Goal: Find specific page/section: Find specific page/section

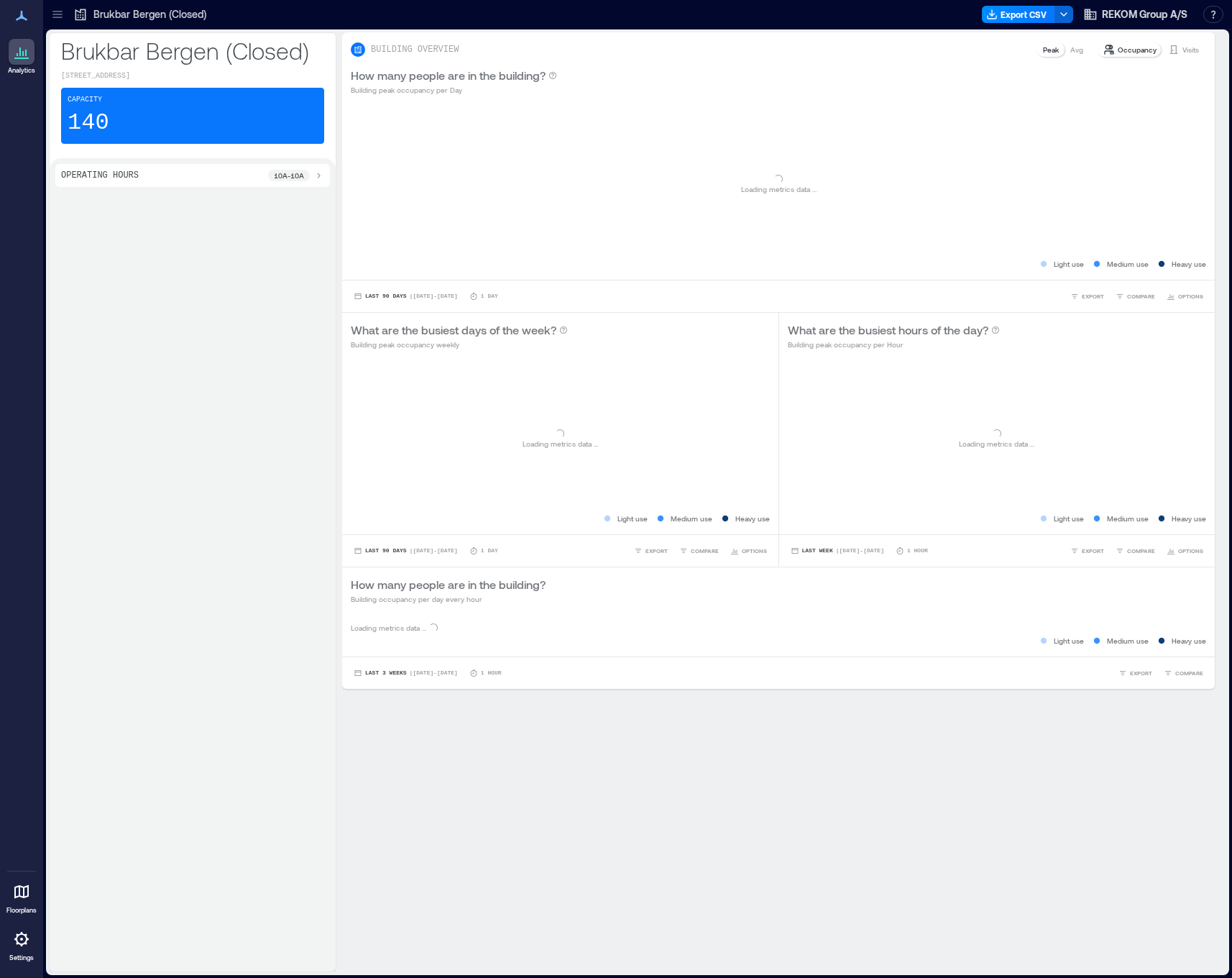
click at [10, 948] on div at bounding box center [22, 939] width 26 height 26
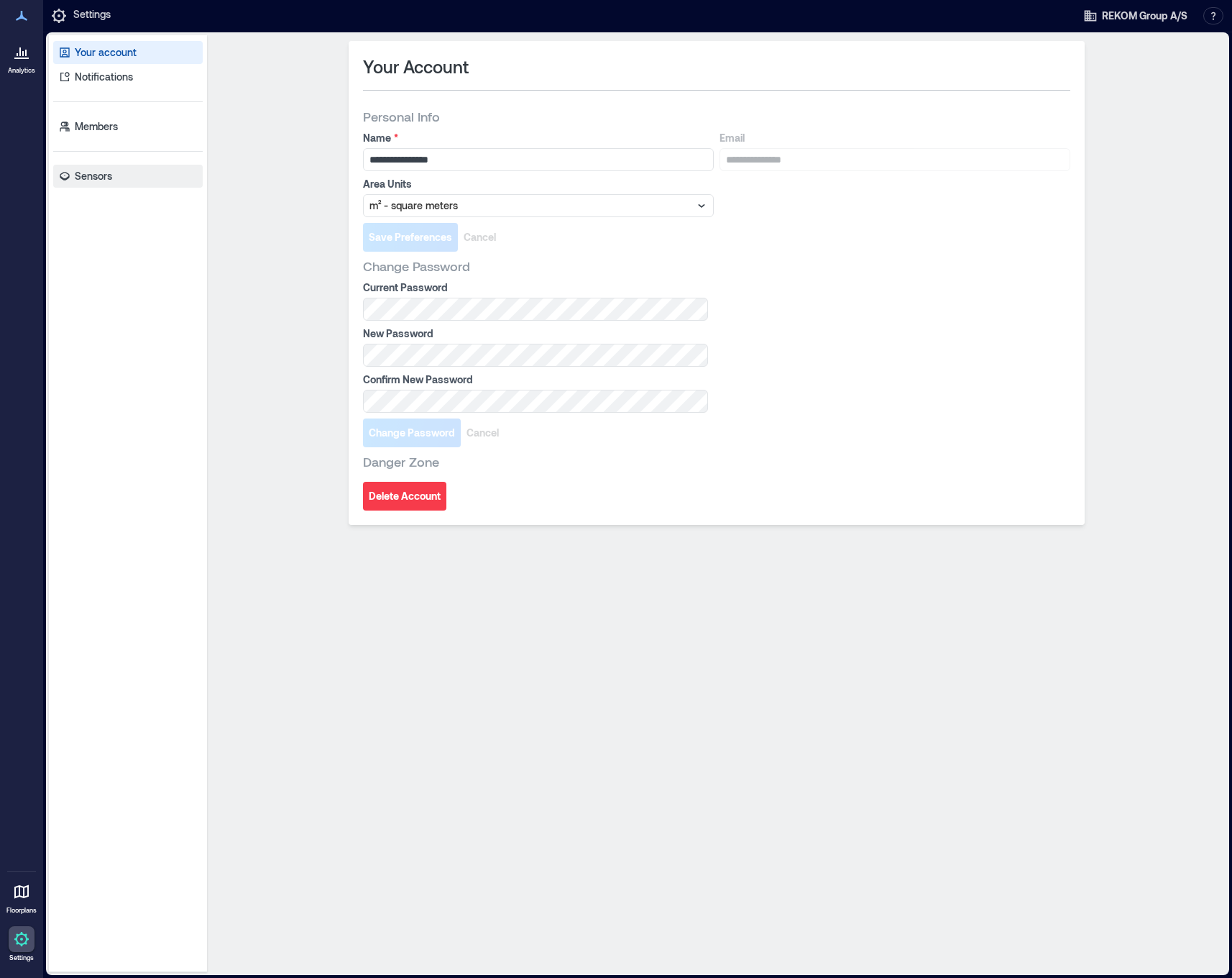
click at [79, 183] on p "Sensors" at bounding box center [93, 176] width 38 height 14
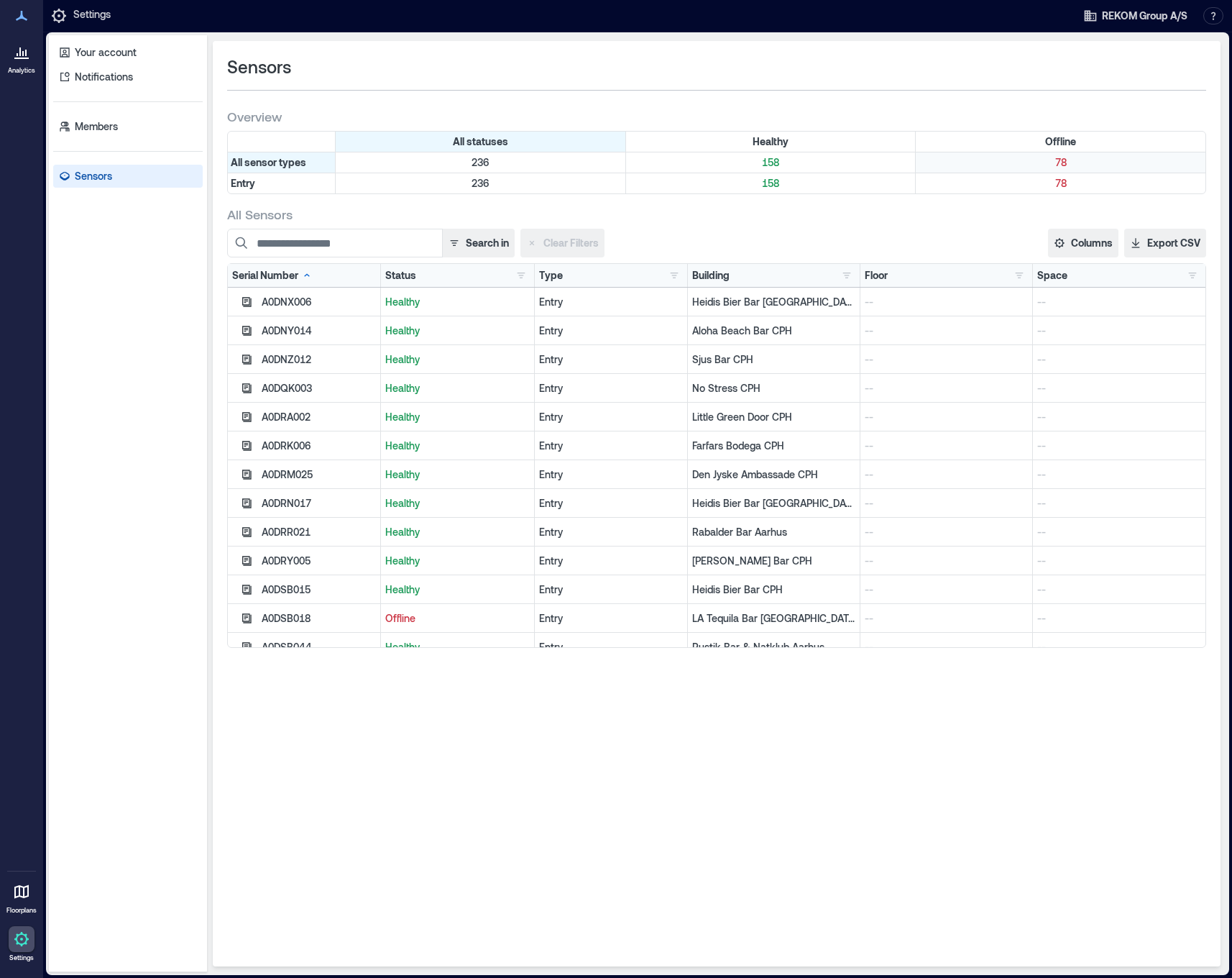
click at [1079, 171] on div "78" at bounding box center [1061, 162] width 290 height 20
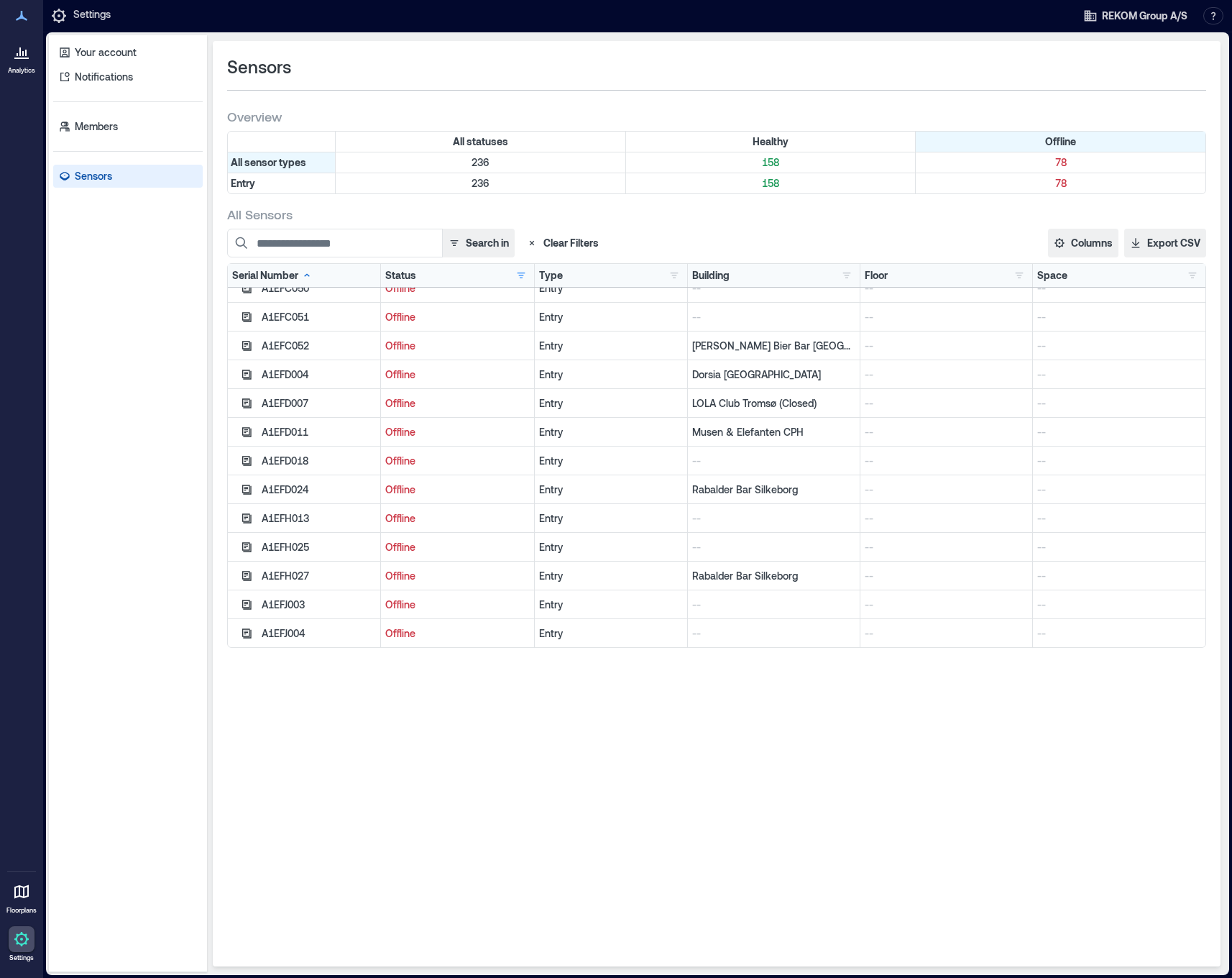
scroll to position [445, 0]
